Goal: Task Accomplishment & Management: Manage account settings

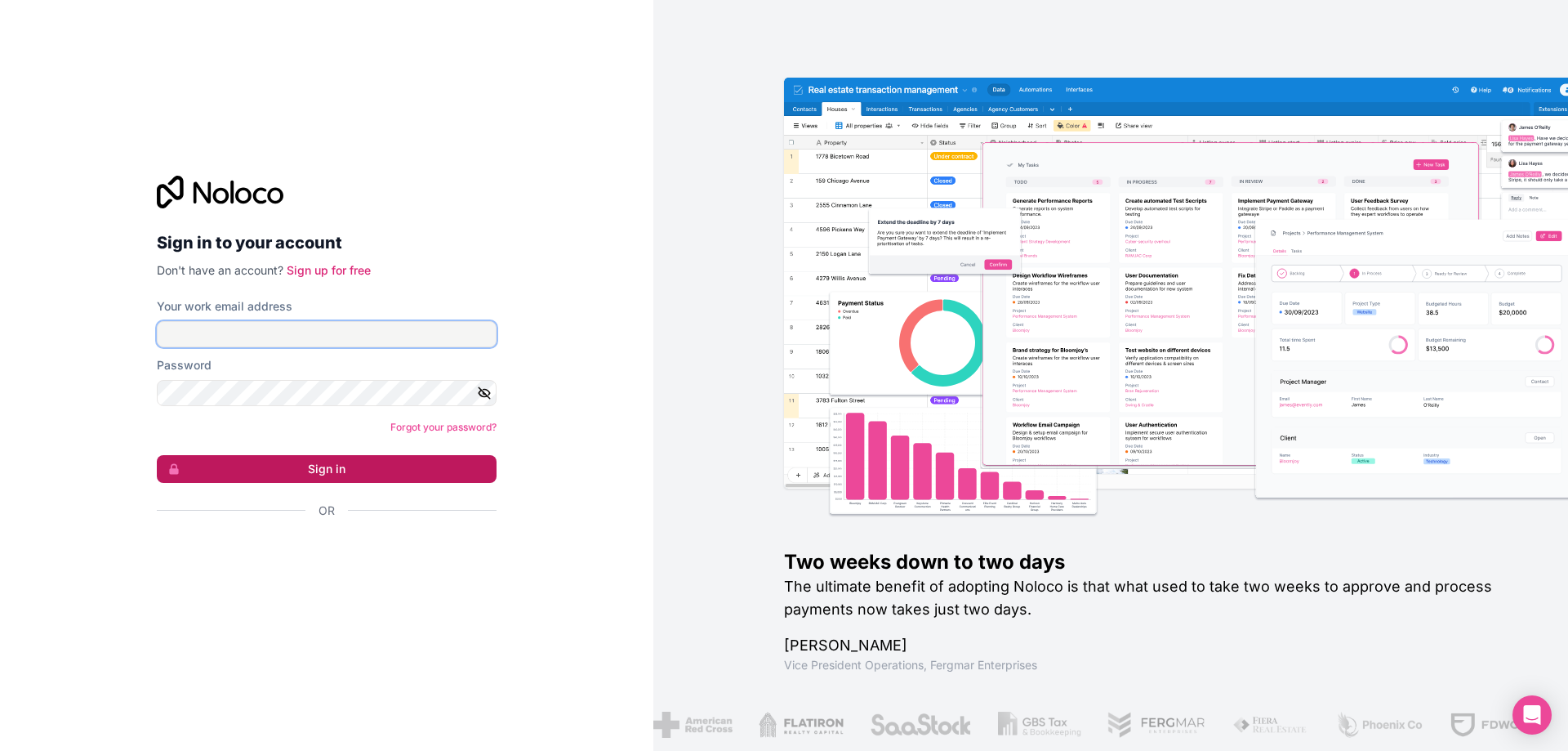
type input "dr@fensteruk.net"
click at [331, 473] on button "Sign in" at bounding box center [326, 469] width 340 height 27
click at [370, 467] on button "Sign in" at bounding box center [326, 469] width 340 height 27
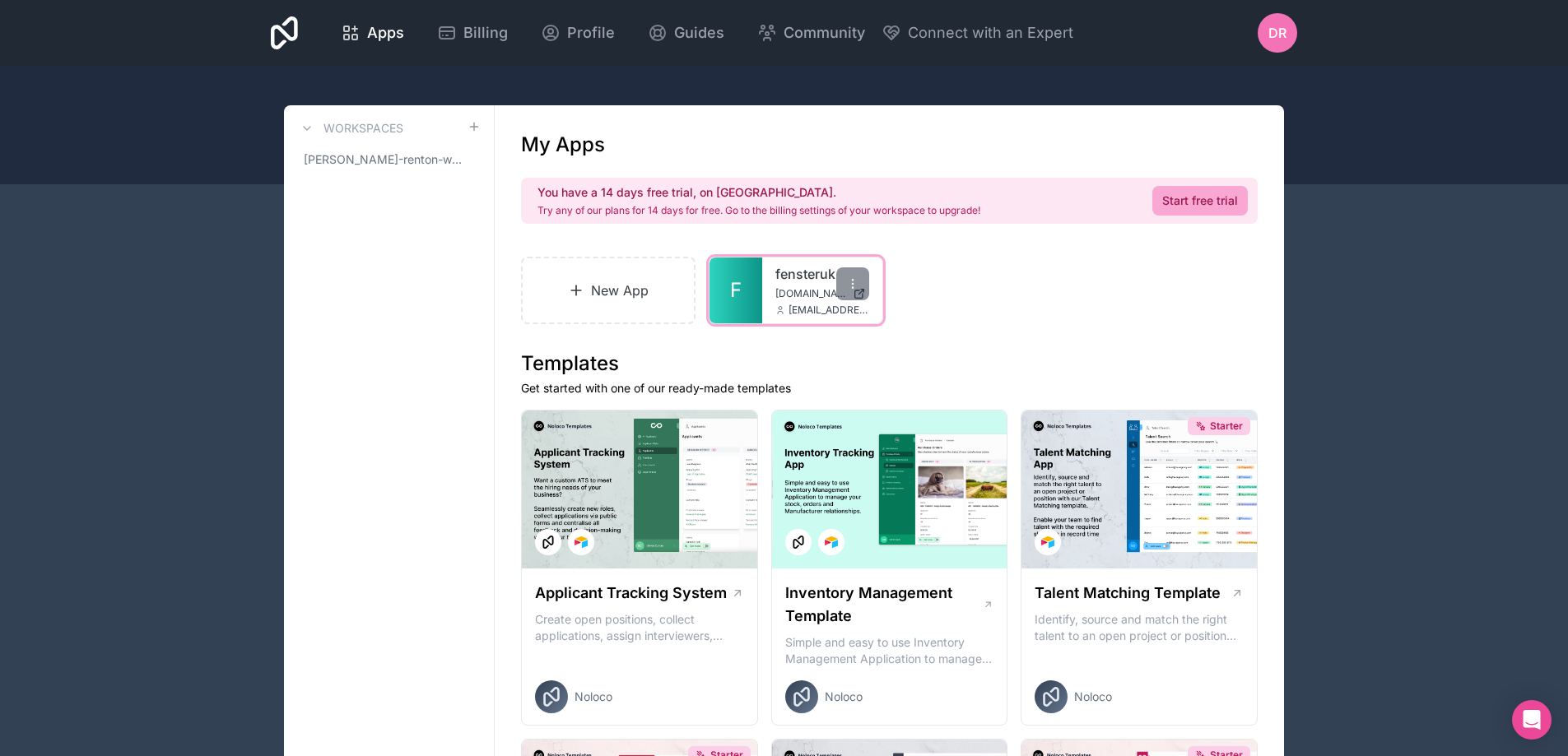
click at [790, 294] on span "fensteruk.noloco.co" at bounding box center [810, 293] width 71 height 13
